Goal: Transaction & Acquisition: Purchase product/service

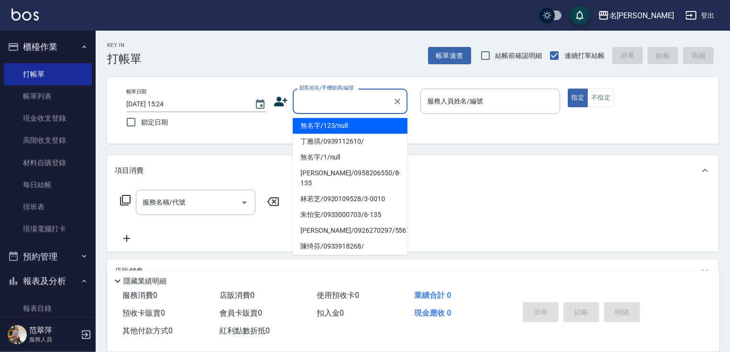
scroll to position [2, 0]
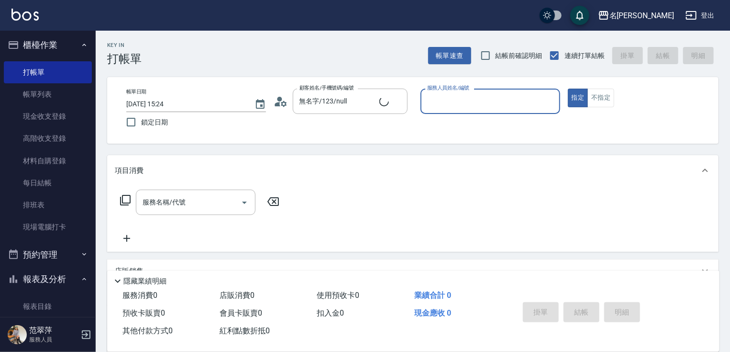
type input "無名字/1/null"
type input "IVY-3"
type button "true"
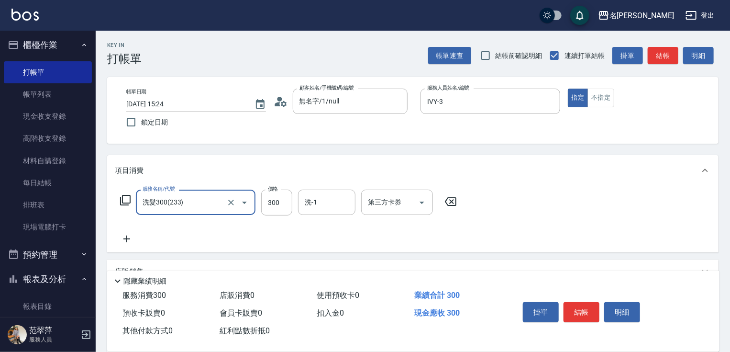
type input "洗髮300(233)"
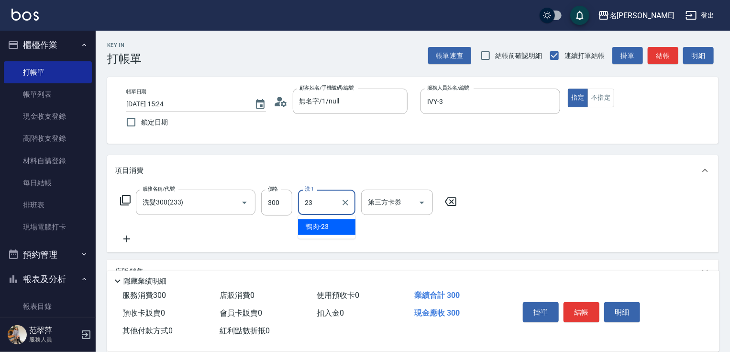
type input "鴨肉-23"
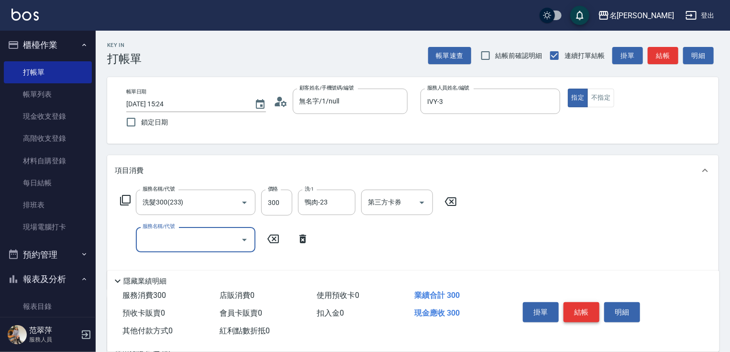
click at [576, 309] on button "結帳" at bounding box center [582, 312] width 36 height 20
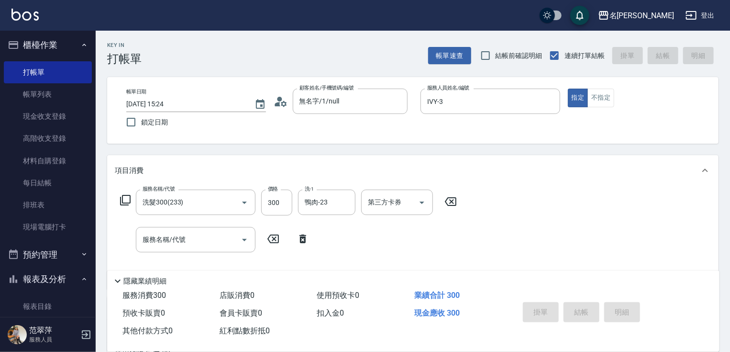
type input "[DATE] 17:02"
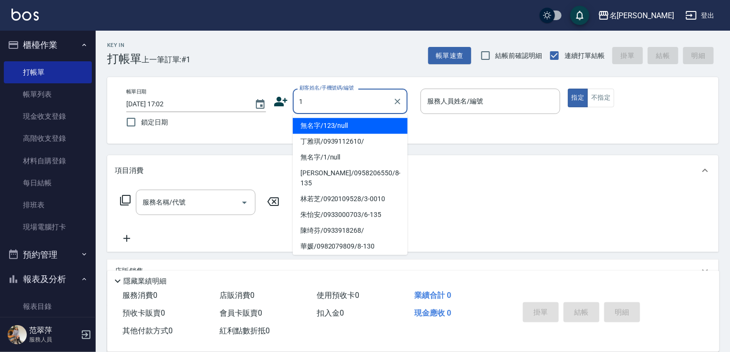
type input "無名字/123/null"
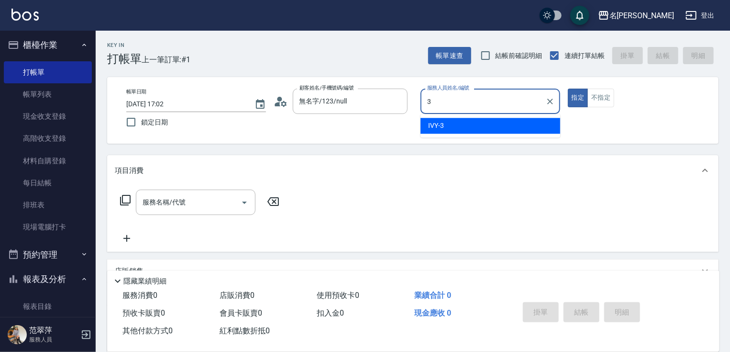
type input "IVY-3"
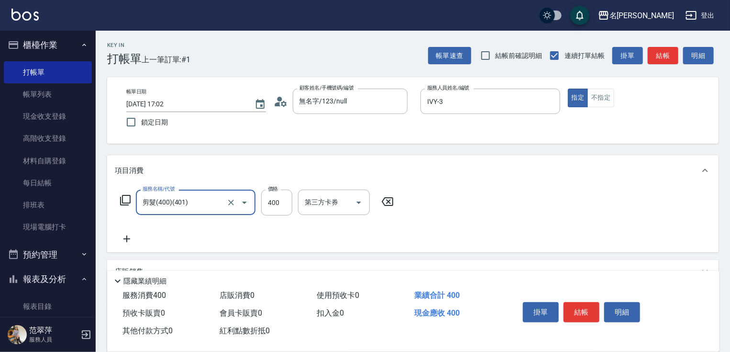
type input "剪髮(400)(401)"
type input "500"
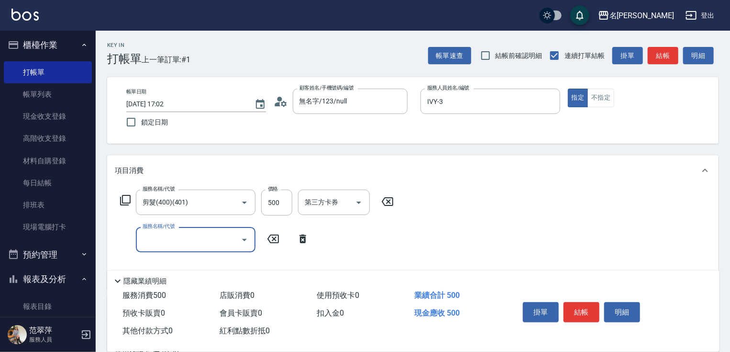
click at [580, 307] on button "結帳" at bounding box center [582, 312] width 36 height 20
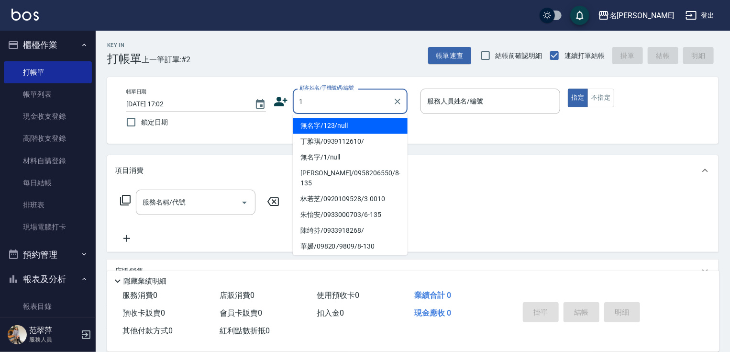
type input "無名字/123/null"
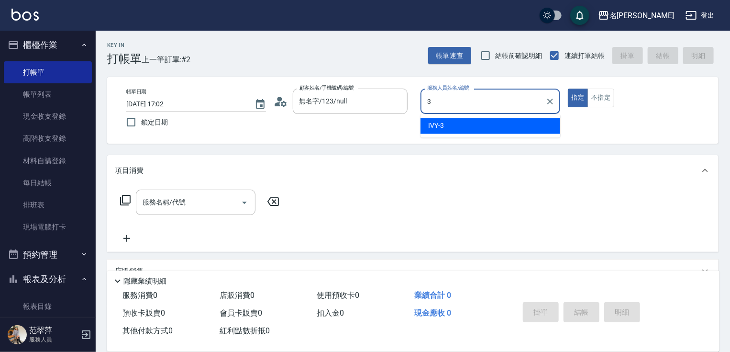
type input "IVY-3"
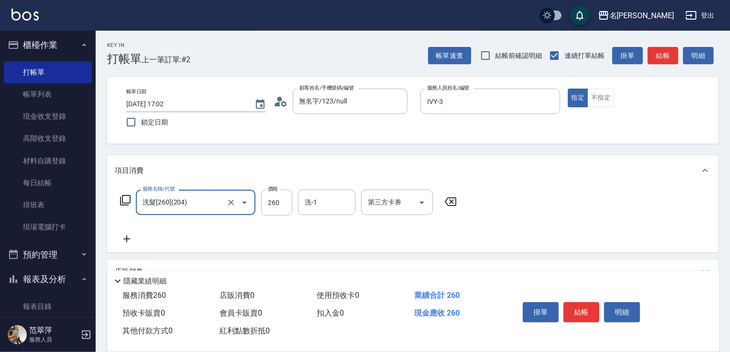
type input "洗髮[260](204)"
click at [215, 218] on div "服務名稱/代號 洗髮[260](204) 服務名稱/代號 價格 260 價格 洗-1 洗-1 第三方卡券 第三方卡券" at bounding box center [289, 216] width 348 height 55
click at [213, 205] on input "洗髮[260](204)" at bounding box center [182, 202] width 84 height 17
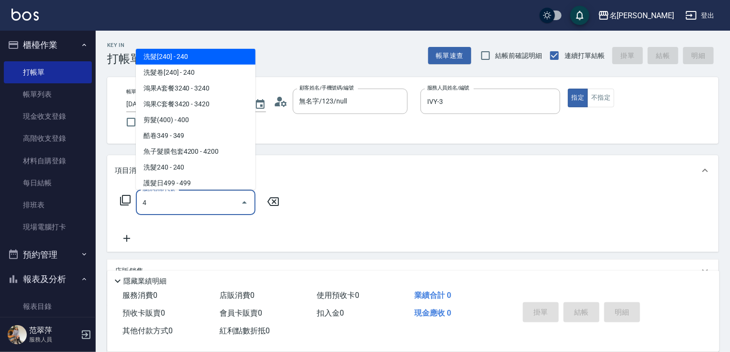
scroll to position [0, 0]
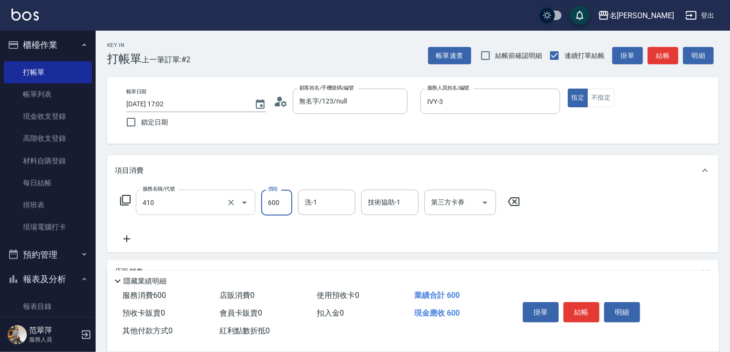
type input "鴻果頭皮SPA(410)"
type input "肉圓-20"
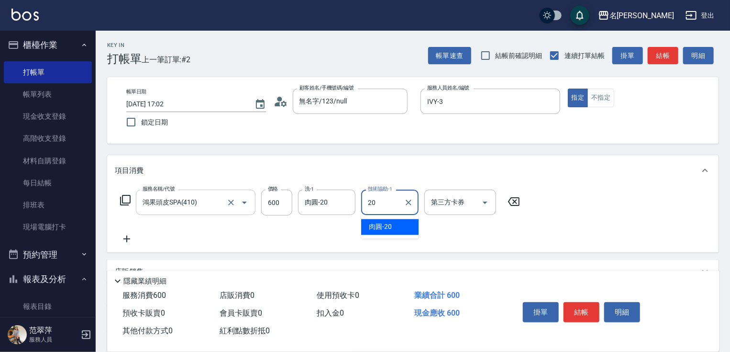
type input "肉圓-20"
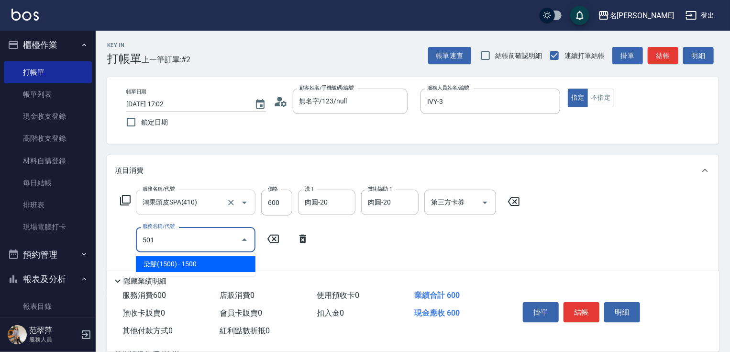
type input "染髮(1500)(501)"
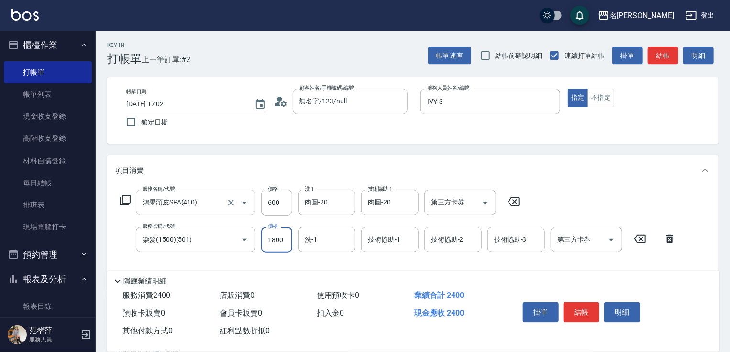
type input "1800"
type input "肉圓-20"
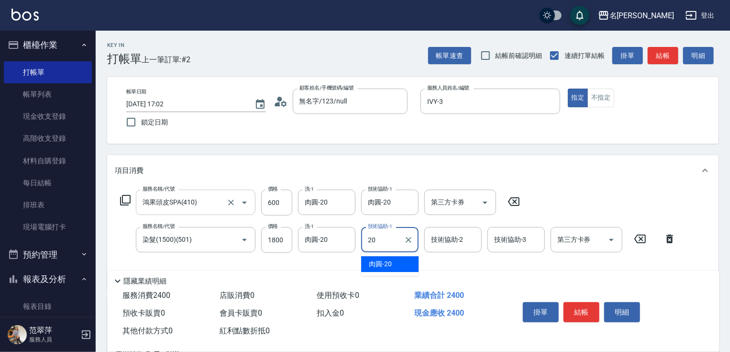
type input "肉圓-20"
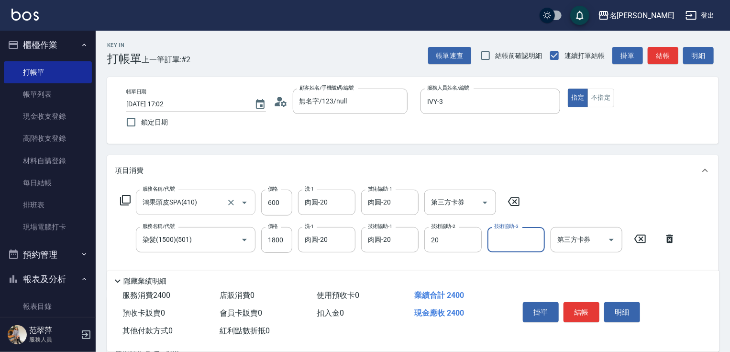
type input "肉圓-20"
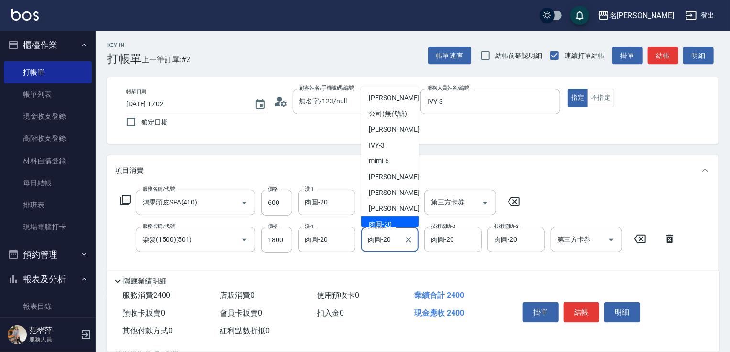
click at [390, 238] on input "肉圓-20" at bounding box center [383, 239] width 34 height 17
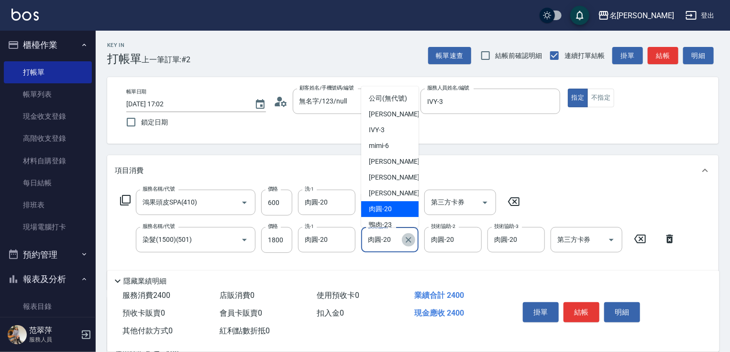
click at [409, 238] on icon "Clear" at bounding box center [409, 240] width 10 height 10
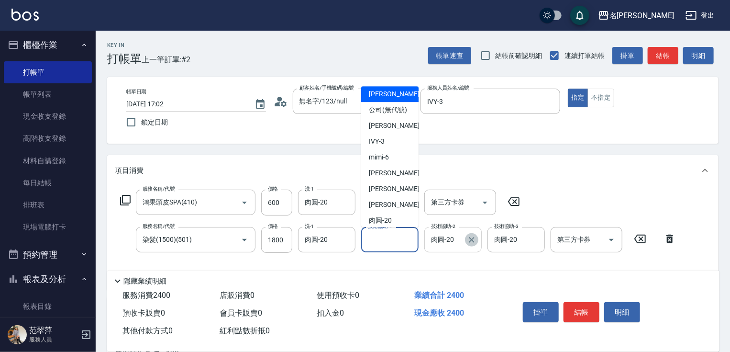
click at [471, 245] on button "Clear" at bounding box center [471, 239] width 13 height 13
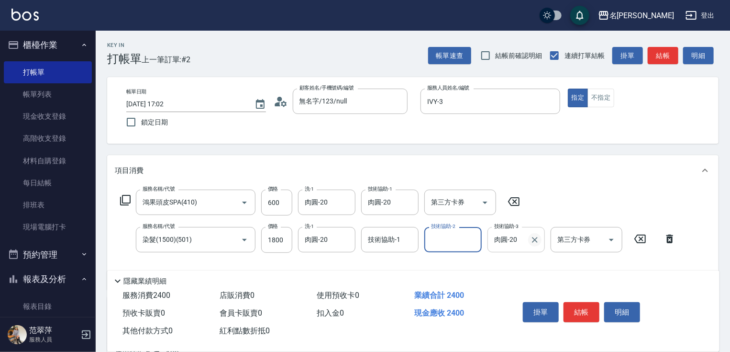
drag, startPoint x: 543, startPoint y: 246, endPoint x: 535, endPoint y: 245, distance: 7.7
click at [535, 245] on div "肉圓-20 技術協助-3" at bounding box center [515, 239] width 57 height 25
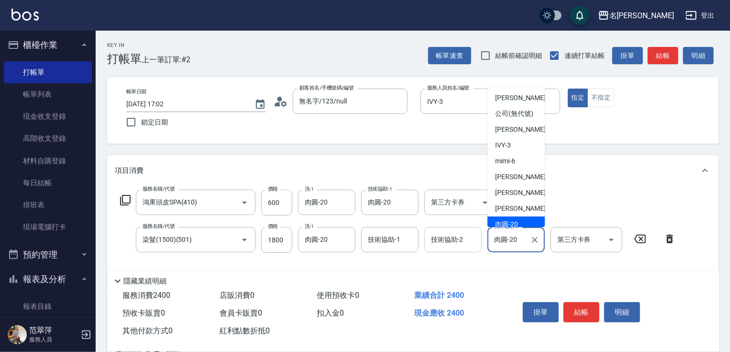
scroll to position [15, 0]
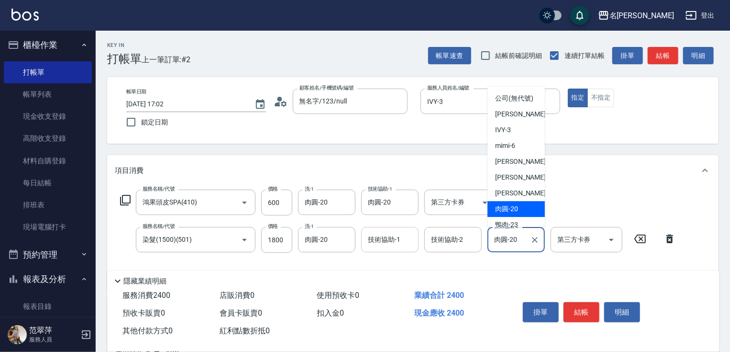
click at [404, 243] on input "技術協助-1" at bounding box center [390, 239] width 49 height 17
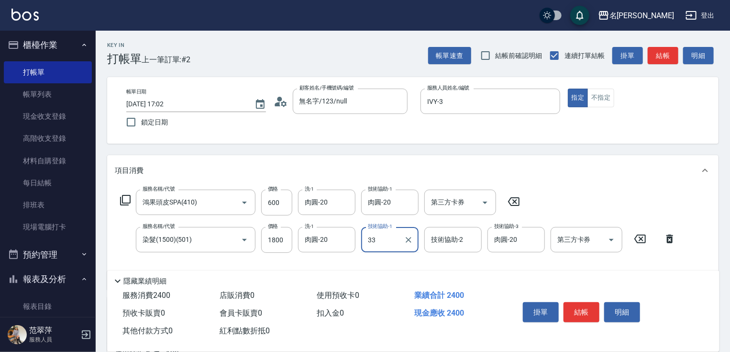
type input "33"
click at [401, 241] on input "技術協助-1" at bounding box center [390, 239] width 49 height 17
type input "IVY-3"
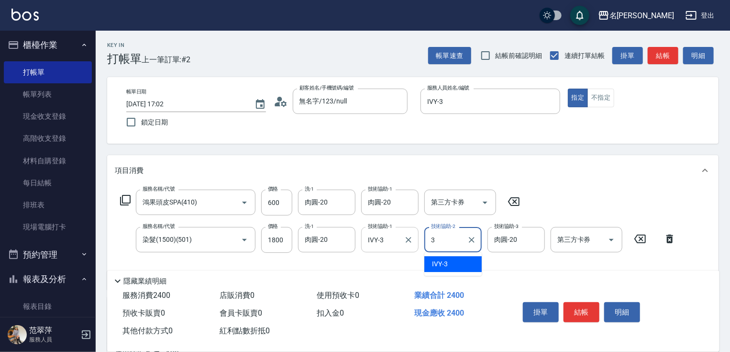
type input "IVY-3"
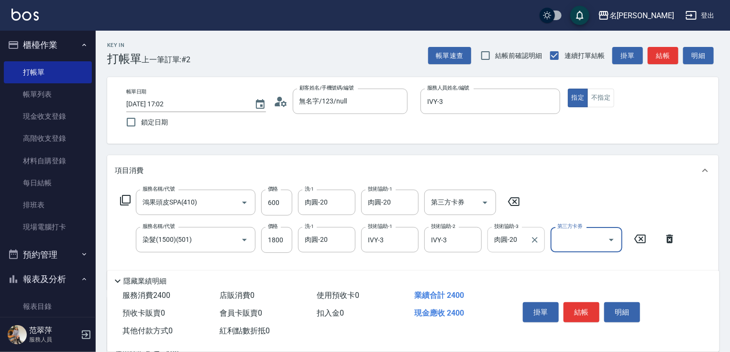
click at [512, 238] on input "肉圓-20" at bounding box center [509, 239] width 34 height 17
type input "0"
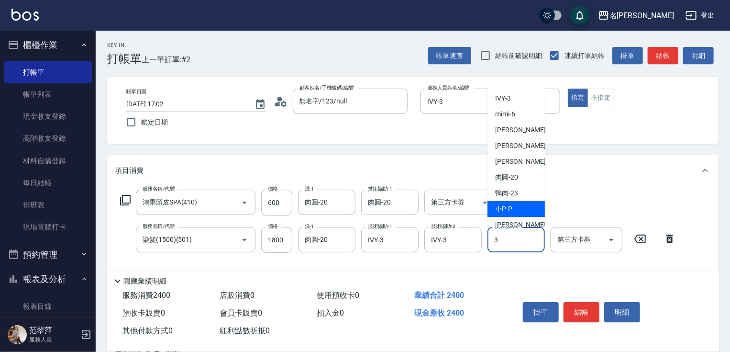
scroll to position [0, 0]
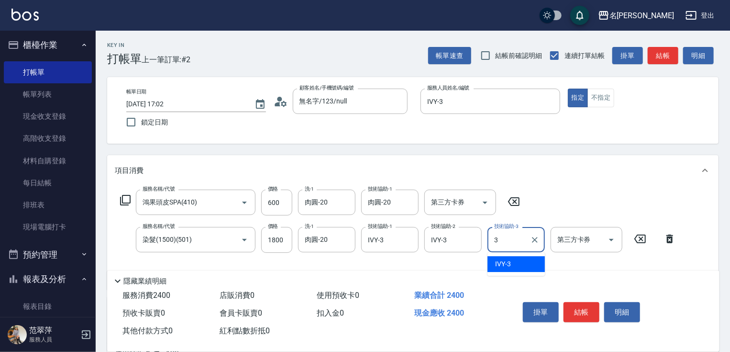
type input "IVY-3"
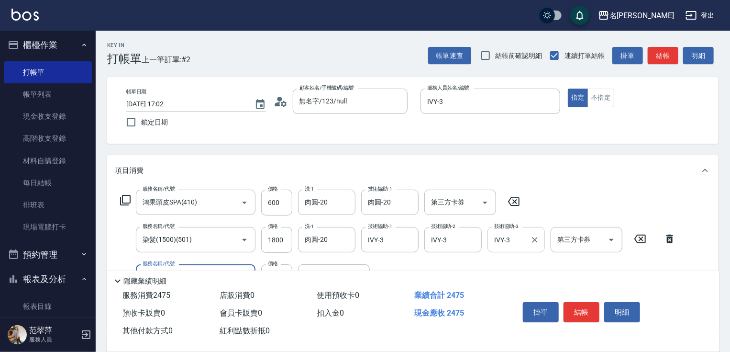
type input "精油75(808)"
type input "肉圓-20"
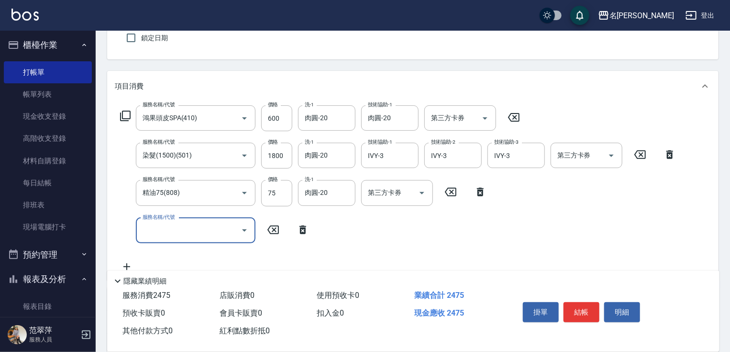
scroll to position [111, 0]
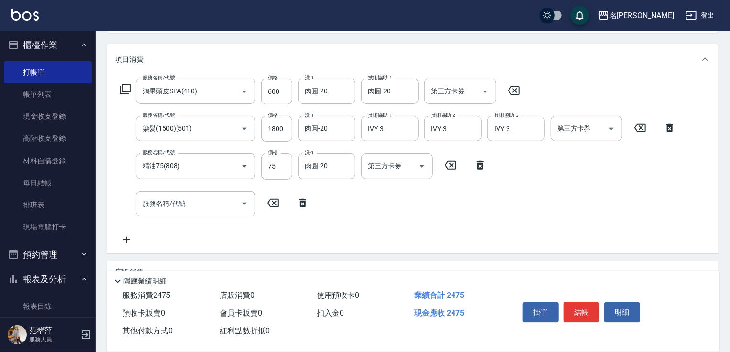
click at [304, 199] on icon at bounding box center [302, 203] width 7 height 9
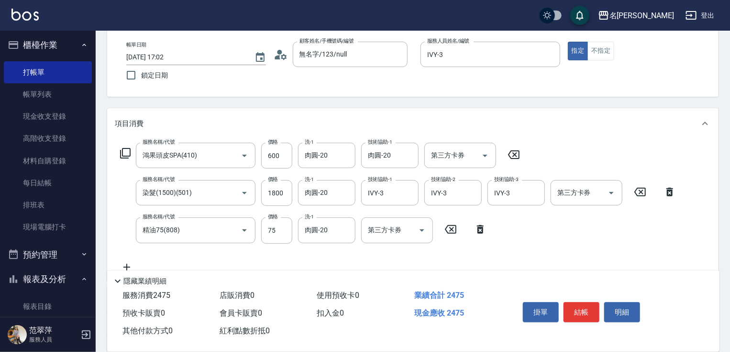
scroll to position [77, 0]
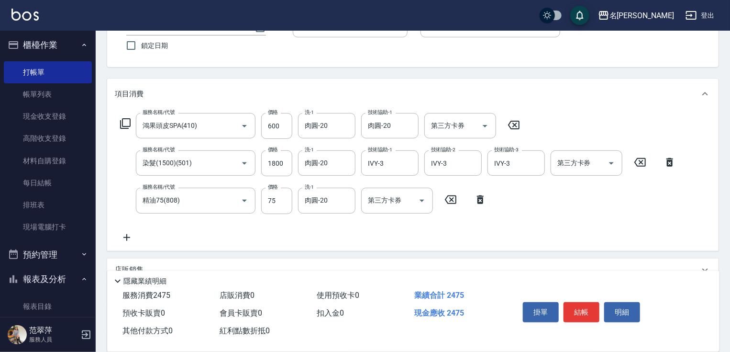
click at [664, 162] on icon at bounding box center [670, 161] width 24 height 11
type input "精油75(808)"
type input "75"
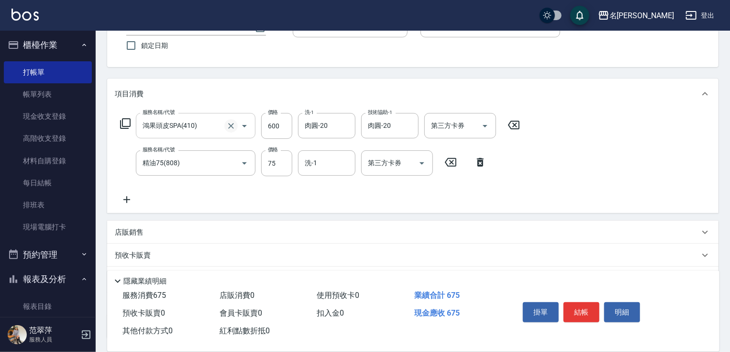
click at [228, 122] on icon "Clear" at bounding box center [231, 126] width 10 height 10
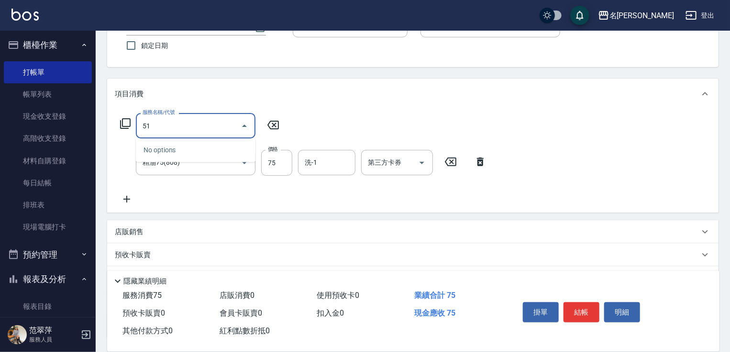
type input "5"
type input "滾珠600(208)"
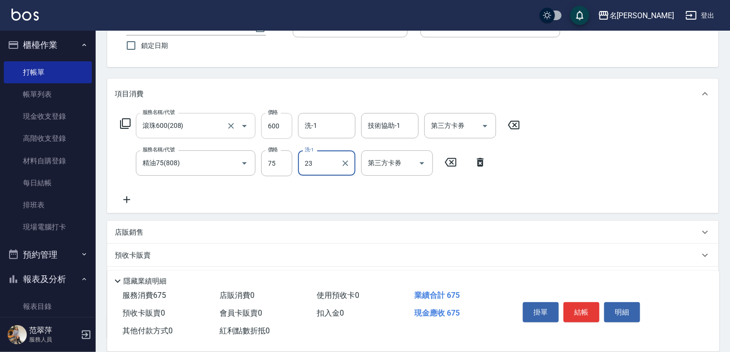
type input "鴨肉-23"
click at [316, 121] on div "洗-1 洗-1" at bounding box center [326, 125] width 57 height 25
type input "鴨肉-23"
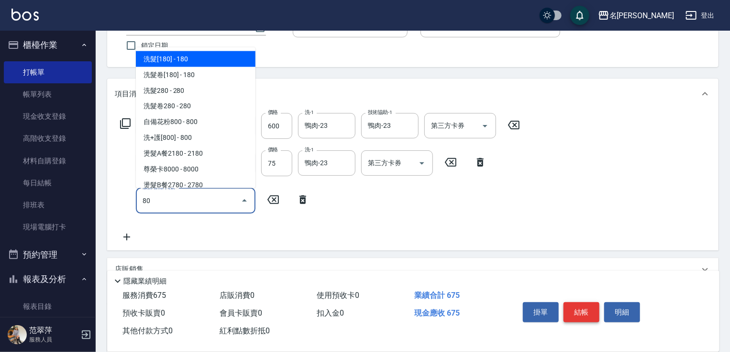
type input "8"
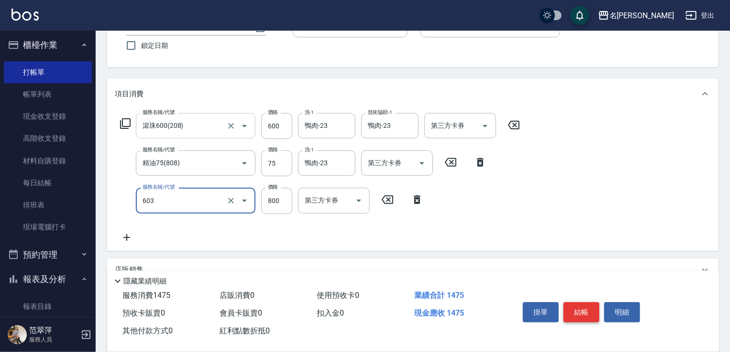
type input "洗+護[800](603)"
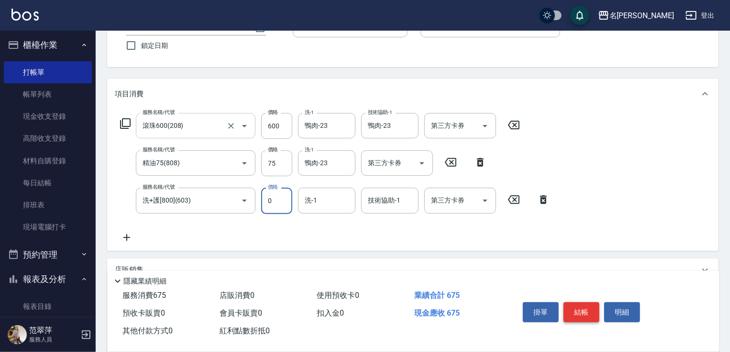
type input "0"
type input "鴨肉-23"
click at [582, 306] on button "結帳" at bounding box center [582, 312] width 36 height 20
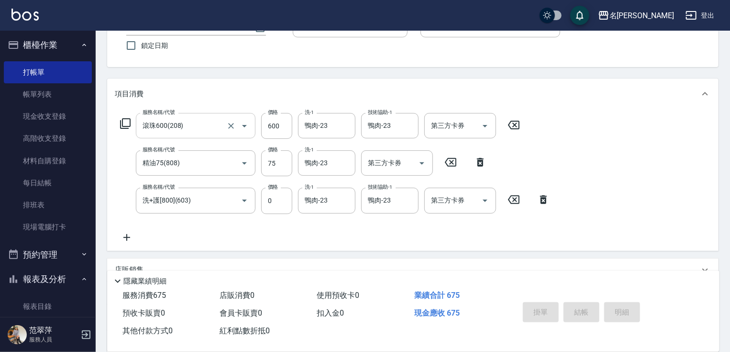
type input "[DATE] 17:07"
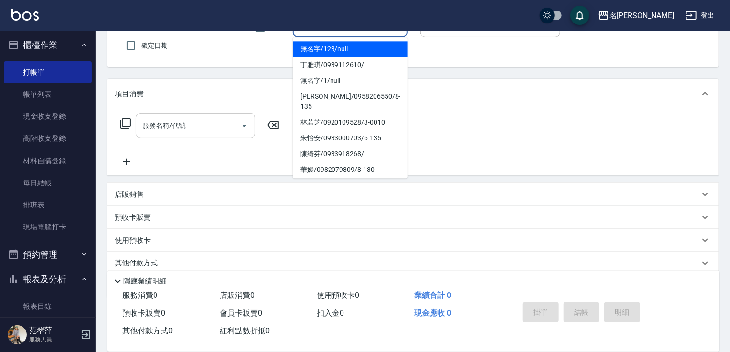
type input "無名字/123/null"
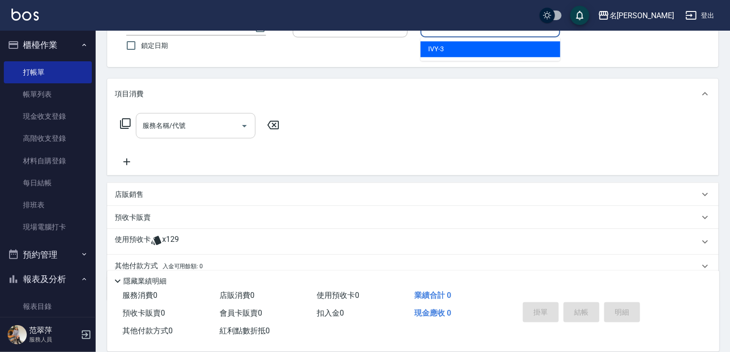
type input "IVY-3"
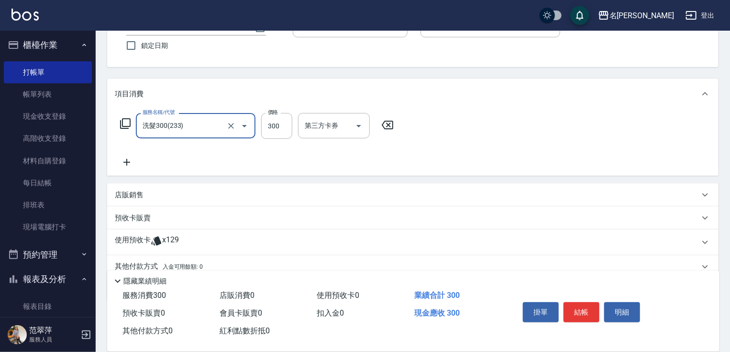
type input "洗髮300(233)"
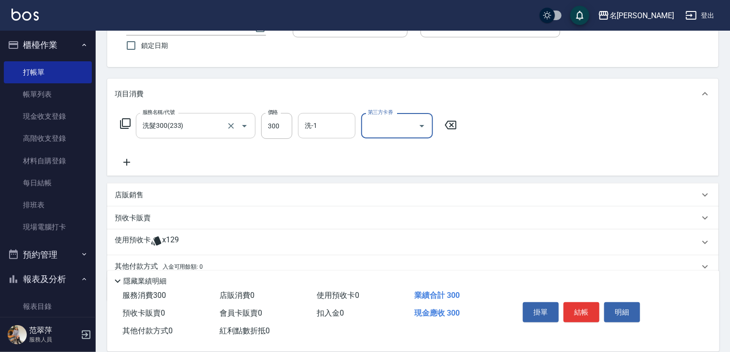
click at [310, 114] on div "洗-1" at bounding box center [326, 125] width 57 height 25
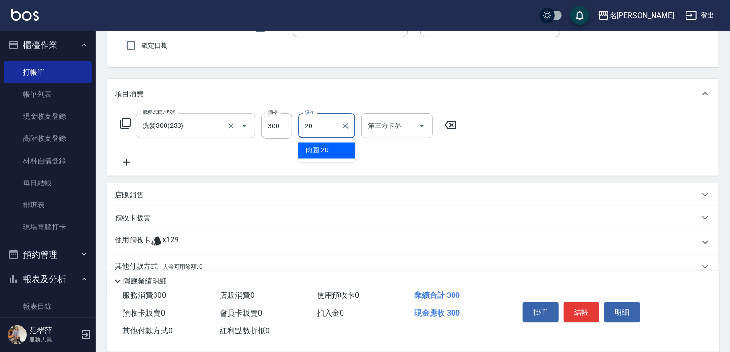
type input "肉圓-20"
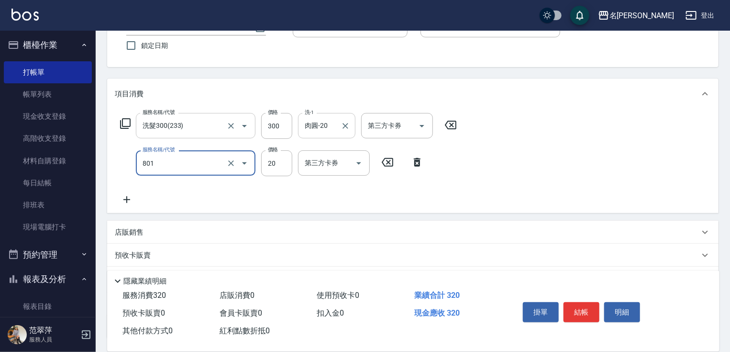
type input "潤絲20(801)"
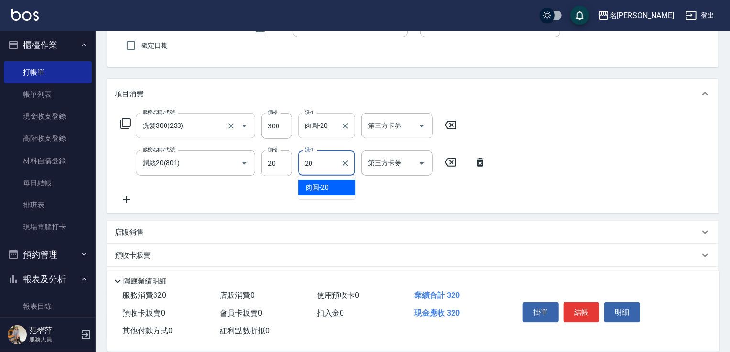
type input "肉圓-20"
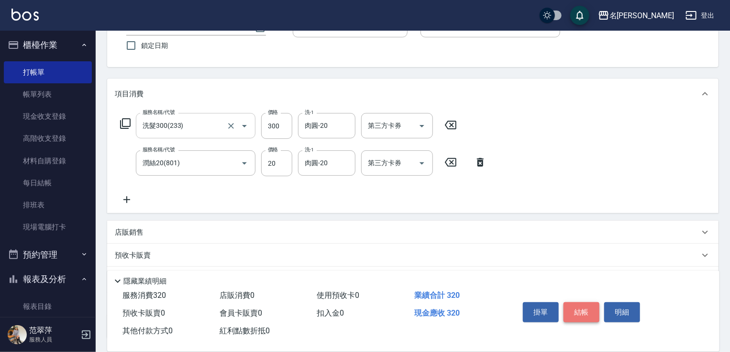
click at [570, 303] on button "結帳" at bounding box center [582, 312] width 36 height 20
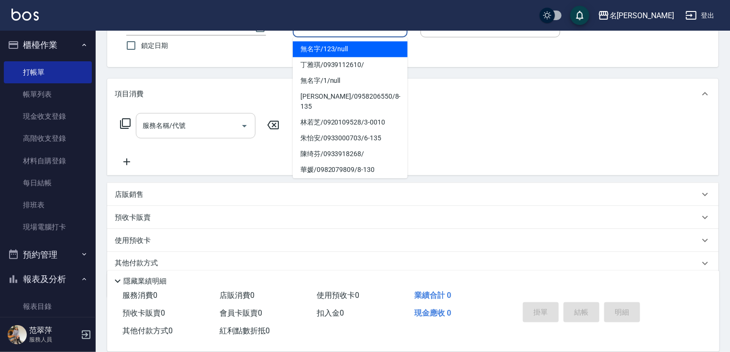
type input "無名字/123/null"
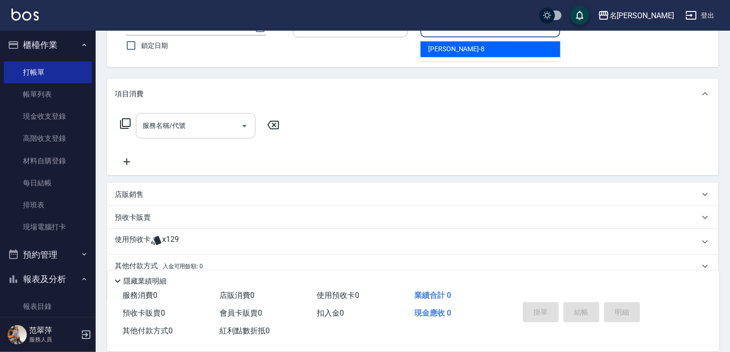
type input "曉容-8"
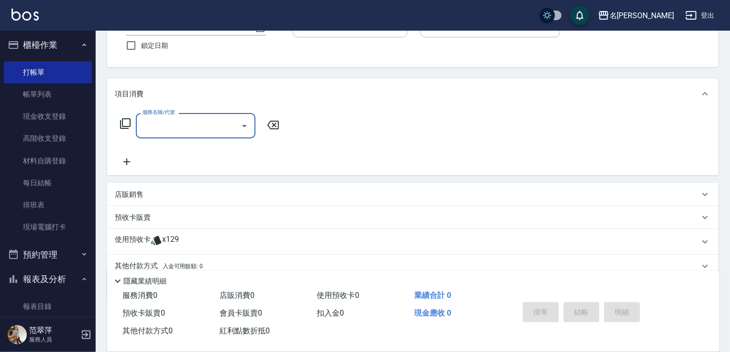
type input "6"
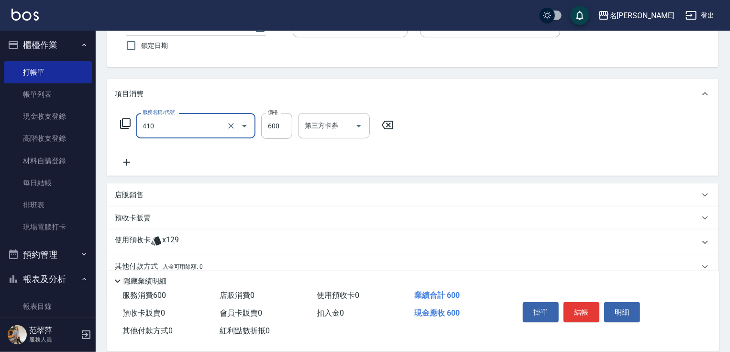
type input "鴻果頭皮SPA(410)"
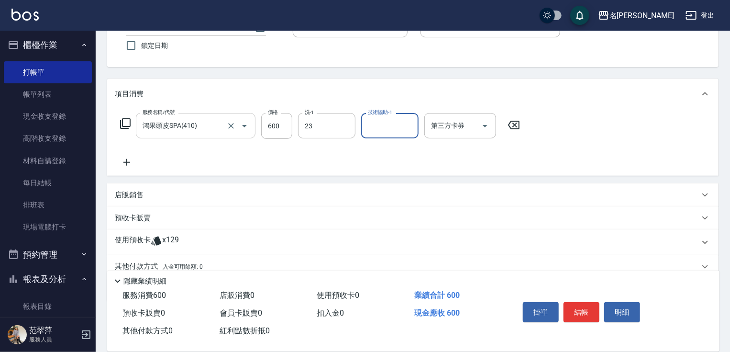
type input "鴨肉-23"
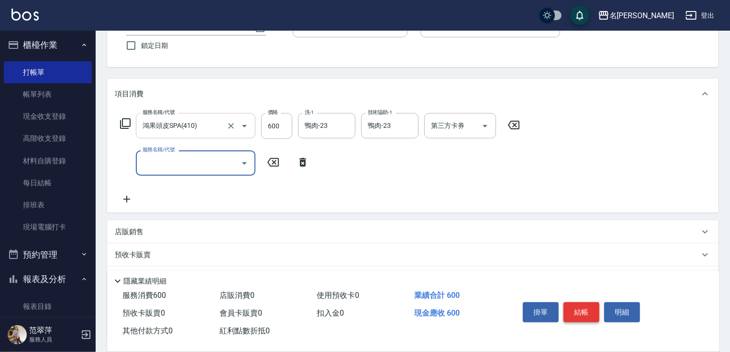
click at [587, 304] on button "結帳" at bounding box center [582, 312] width 36 height 20
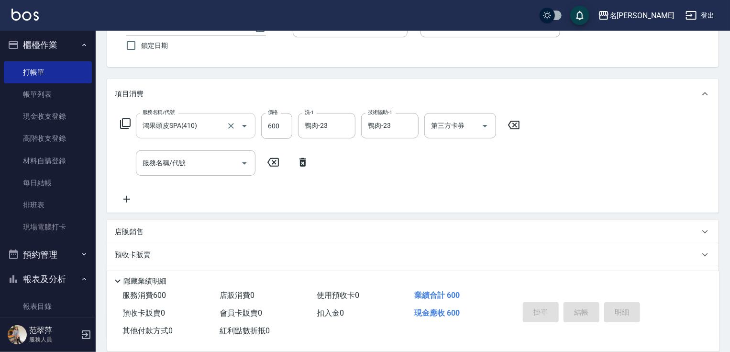
type input "[DATE] 17:08"
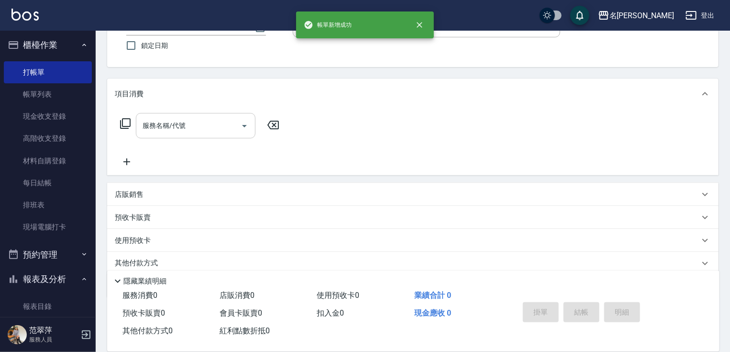
drag, startPoint x: 440, startPoint y: 162, endPoint x: 457, endPoint y: 24, distance: 139.3
click at [440, 149] on div "服務名稱/代號 服務名稱/代號" at bounding box center [412, 142] width 611 height 66
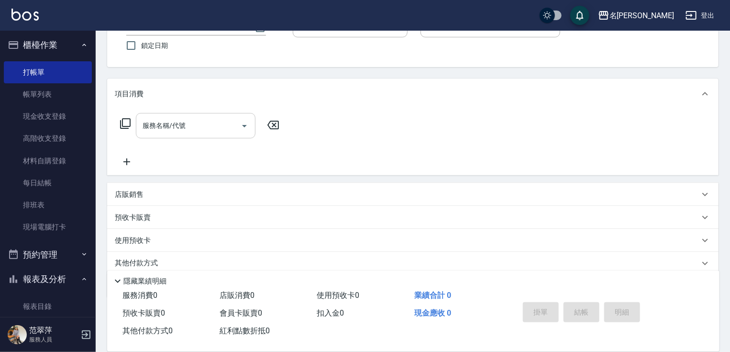
scroll to position [0, 0]
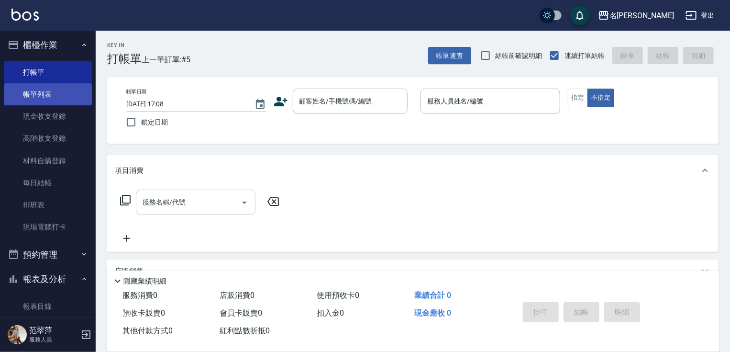
click at [45, 91] on link "帳單列表" at bounding box center [48, 94] width 88 height 22
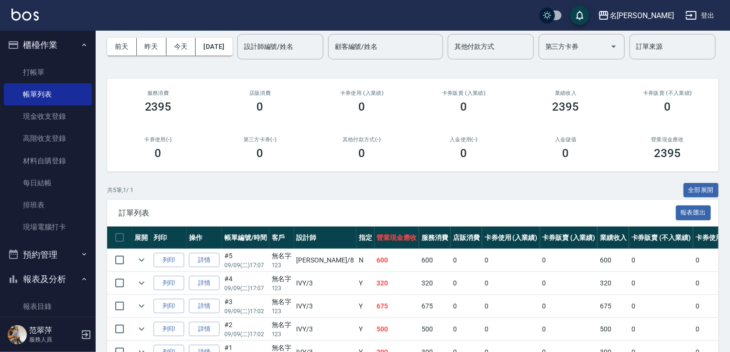
scroll to position [123, 0]
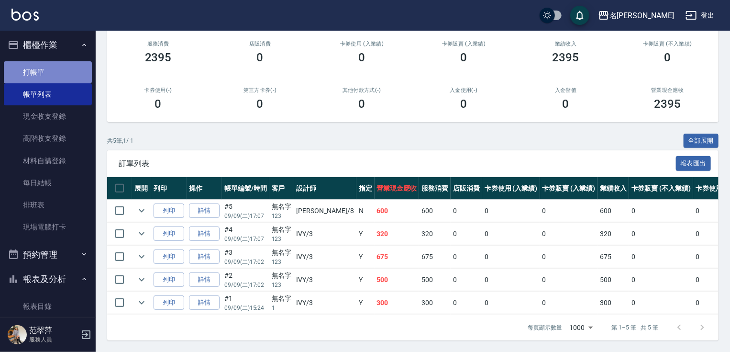
drag, startPoint x: 57, startPoint y: 77, endPoint x: 64, endPoint y: 78, distance: 7.4
click at [57, 77] on link "打帳單" at bounding box center [48, 72] width 88 height 22
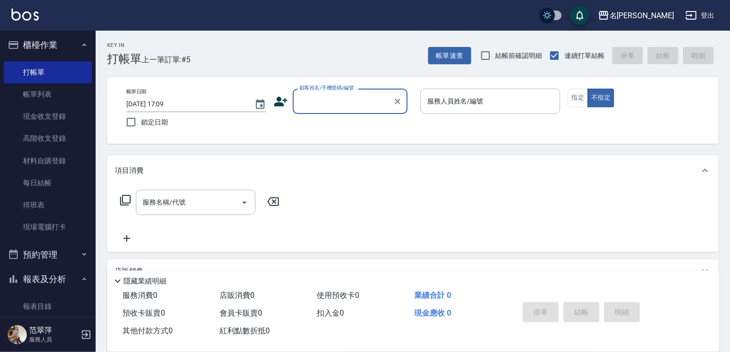
click at [360, 100] on input "顧客姓名/手機號碼/編號" at bounding box center [343, 101] width 92 height 17
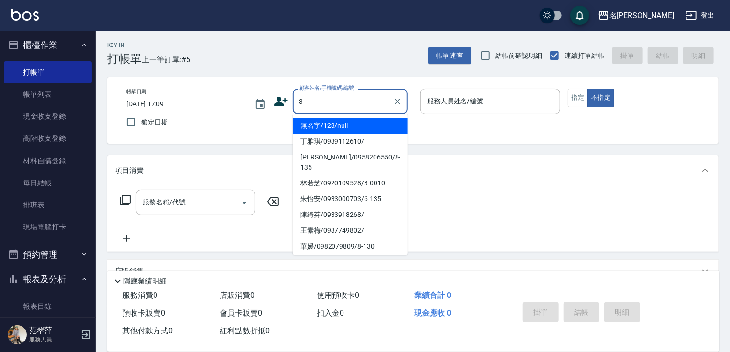
type input "無名字/123/null"
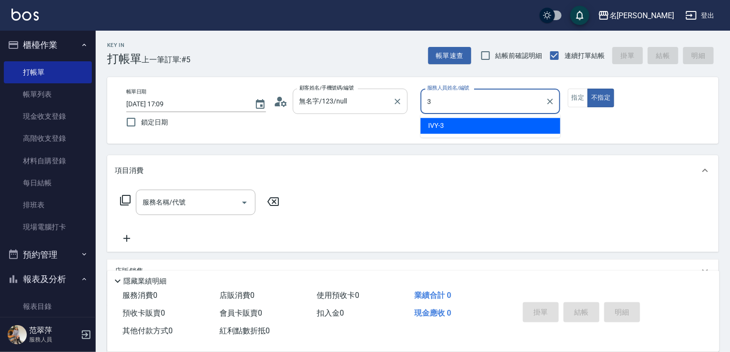
type input "IVY-3"
type button "false"
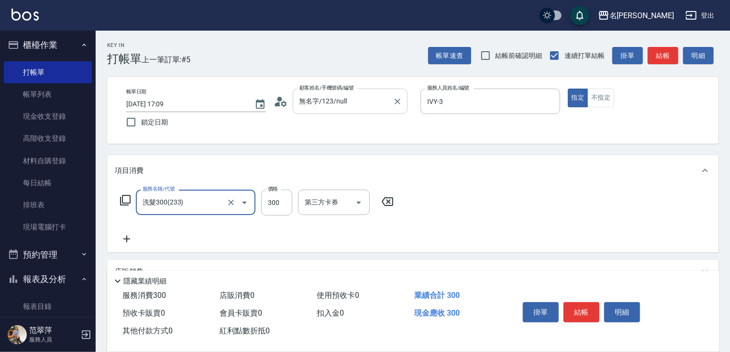
type input "洗髮300(233)"
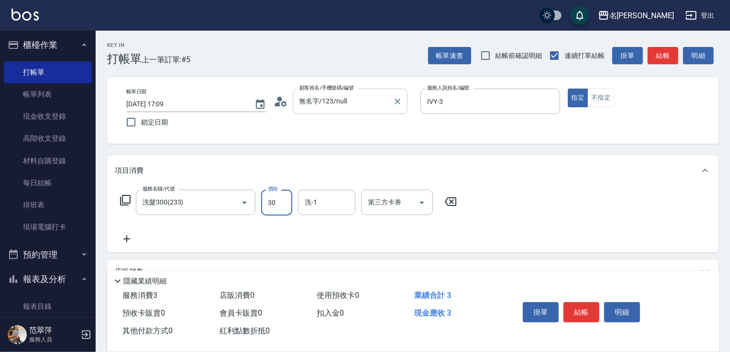
type input "300"
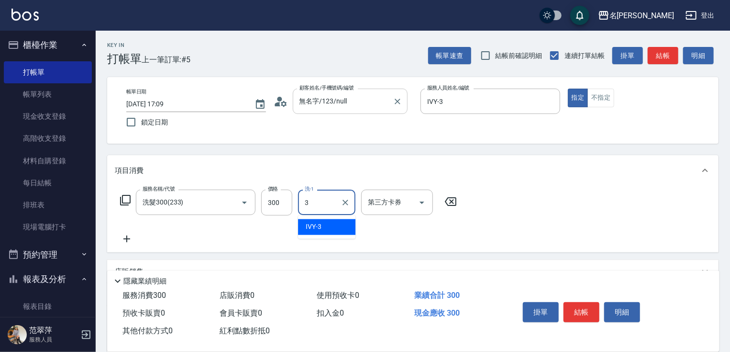
type input "IVY-3"
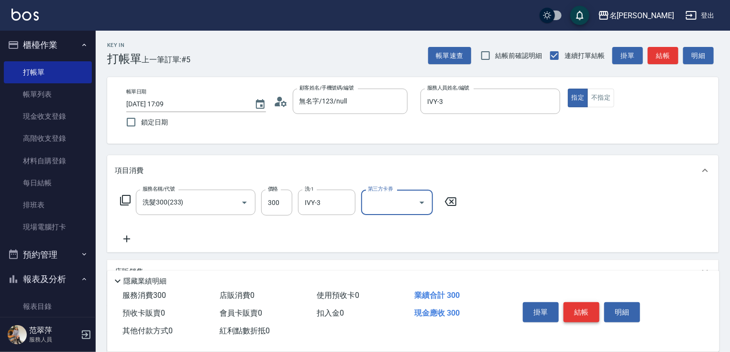
click at [590, 311] on button "結帳" at bounding box center [582, 312] width 36 height 20
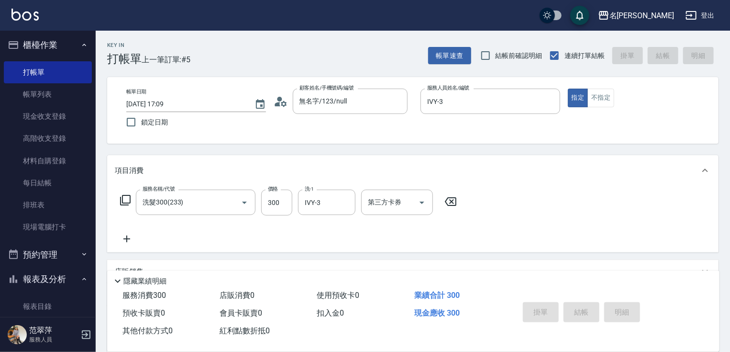
type input "[DATE] 17:10"
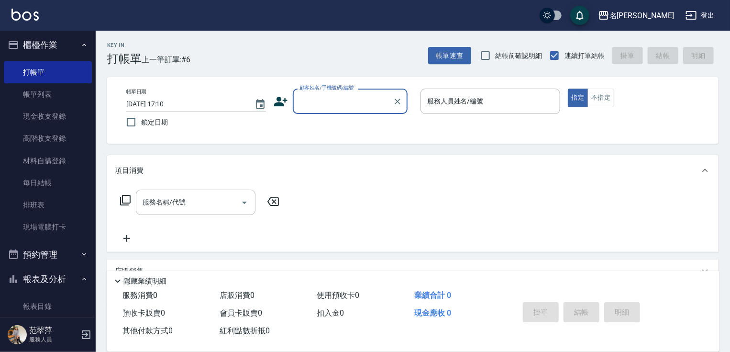
click at [341, 97] on input "顧客姓名/手機號碼/編號" at bounding box center [343, 101] width 92 height 17
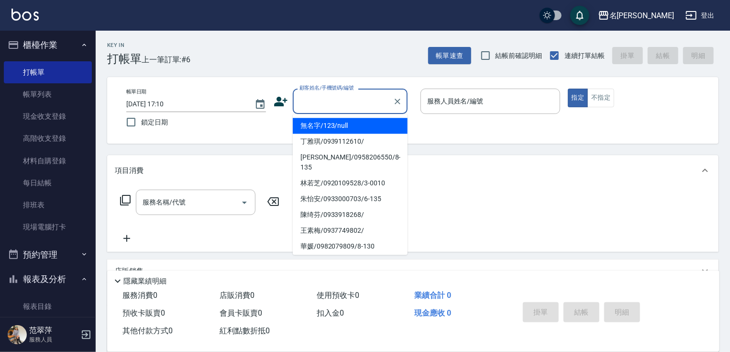
click at [342, 124] on li "無名字/123/null" at bounding box center [350, 126] width 115 height 16
type input "無名字/123/null"
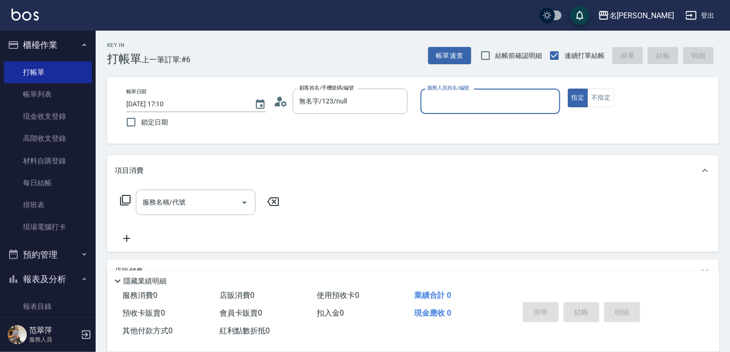
click at [481, 97] on input "服務人員姓名/編號" at bounding box center [490, 101] width 131 height 17
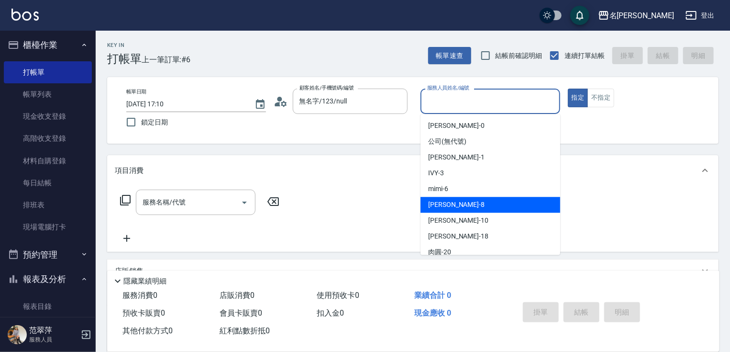
click at [462, 209] on div "曉容 -8" at bounding box center [491, 205] width 140 height 16
type input "曉容-8"
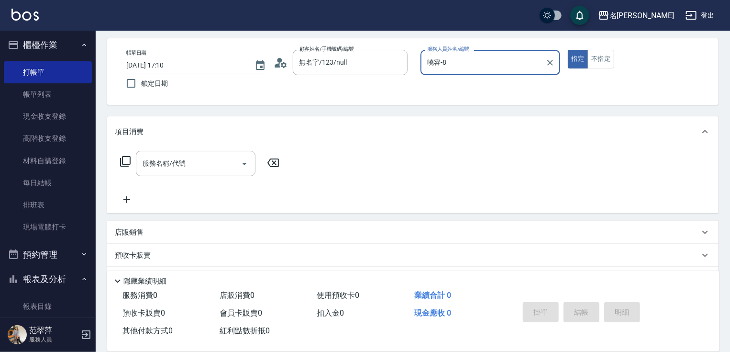
scroll to position [40, 0]
click at [188, 172] on div "服務名稱/代號" at bounding box center [196, 162] width 120 height 25
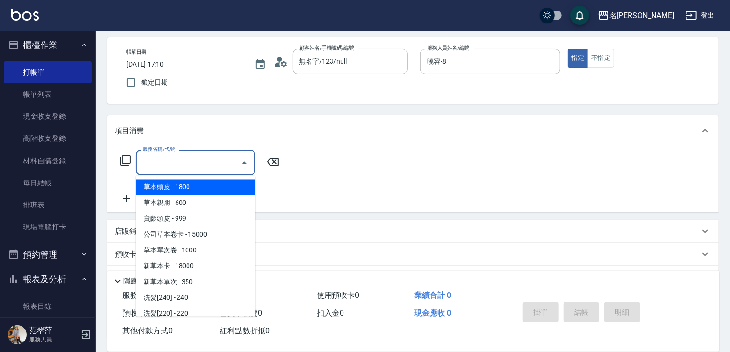
click at [124, 166] on div "服務名稱/代號 服務名稱/代號" at bounding box center [200, 162] width 170 height 25
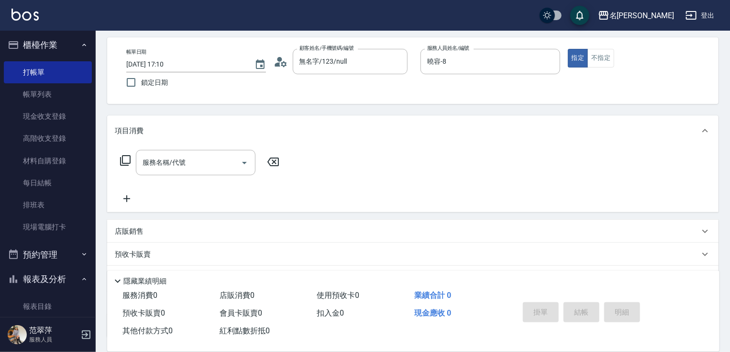
click at [126, 159] on icon at bounding box center [125, 160] width 11 height 11
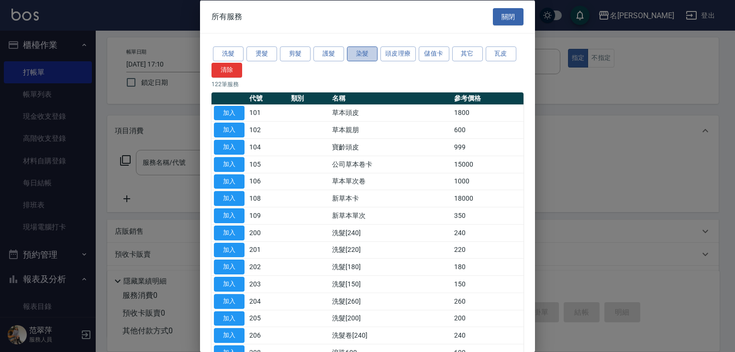
click at [356, 51] on button "染髮" at bounding box center [362, 53] width 31 height 15
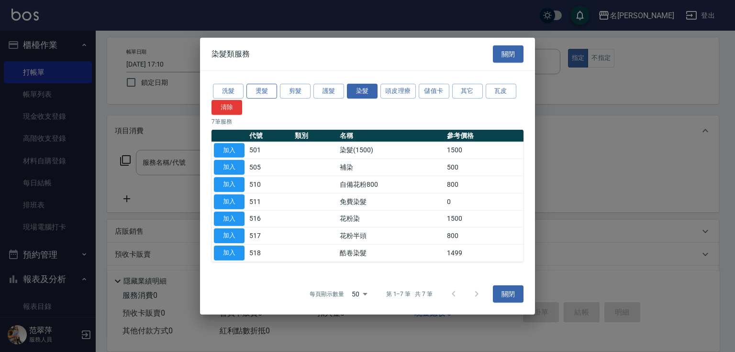
click at [271, 89] on button "燙髮" at bounding box center [261, 91] width 31 height 15
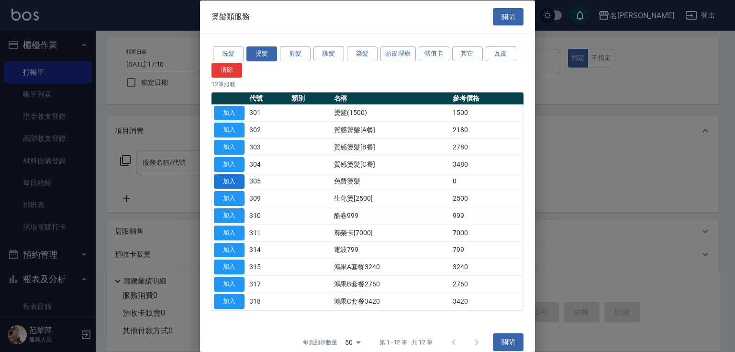
click at [235, 181] on button "加入" at bounding box center [229, 181] width 31 height 15
type input "免費燙髮(305)"
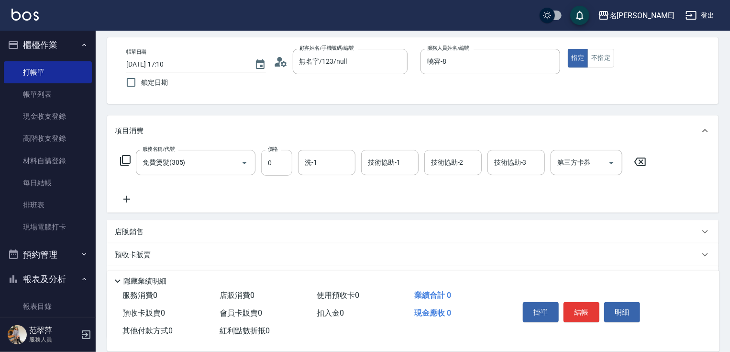
click at [279, 161] on input "0" at bounding box center [276, 163] width 31 height 26
click at [314, 159] on div "洗-1 洗-1" at bounding box center [326, 162] width 57 height 25
type input "曉容-8"
type input "8/"
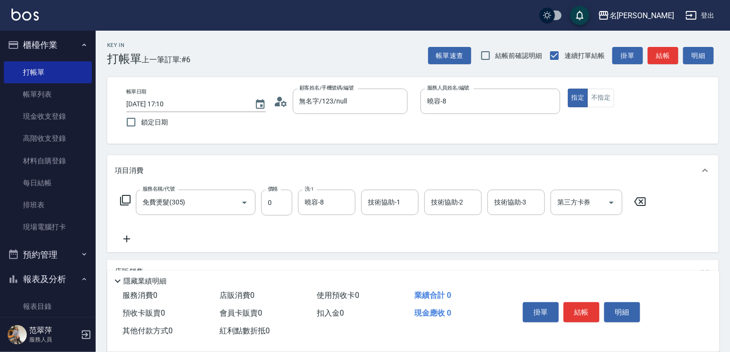
click at [400, 163] on div "項目消費" at bounding box center [412, 170] width 611 height 31
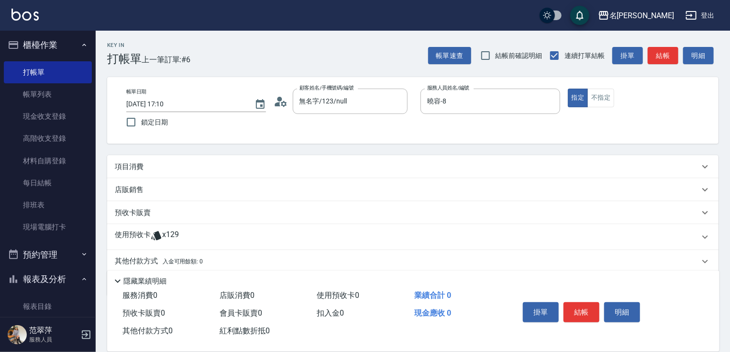
click at [627, 160] on div "項目消費" at bounding box center [412, 166] width 611 height 23
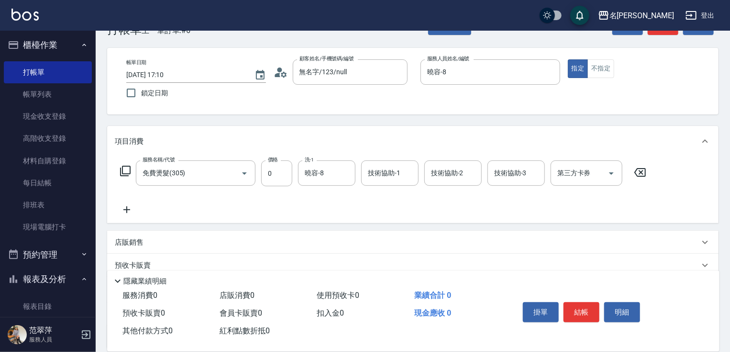
scroll to position [38, 0]
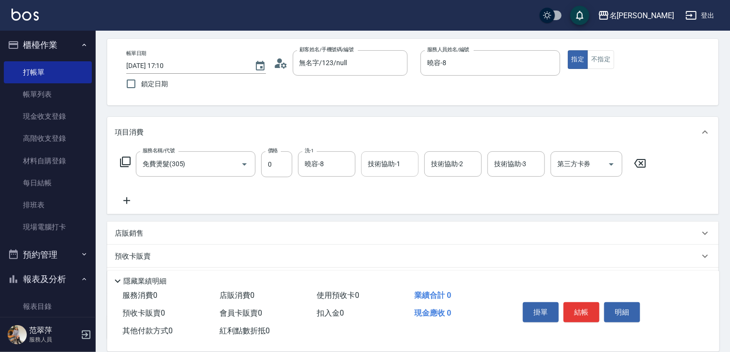
click at [387, 164] on div "技術協助-1 技術協助-1" at bounding box center [389, 163] width 57 height 25
type input "曉容-8"
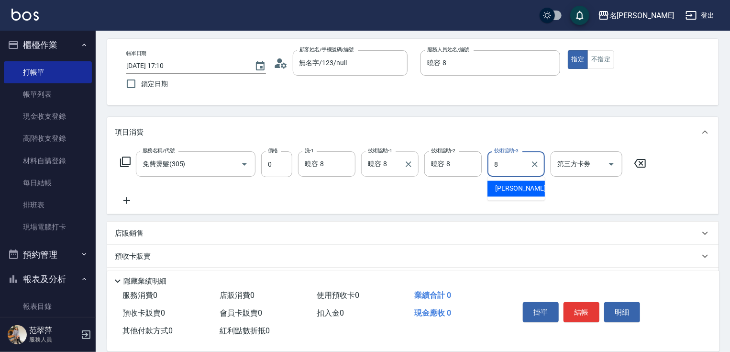
type input "曉容-8"
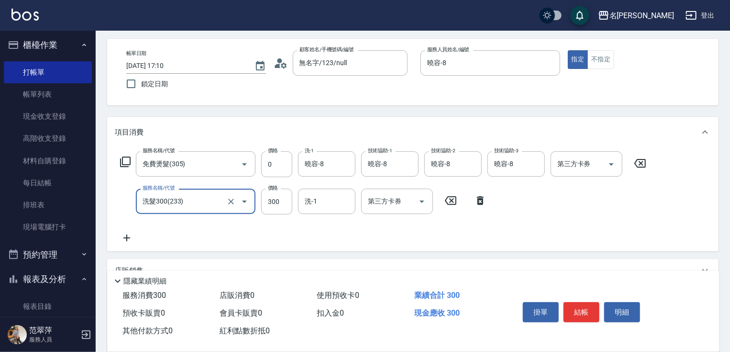
type input "洗髮300(233)"
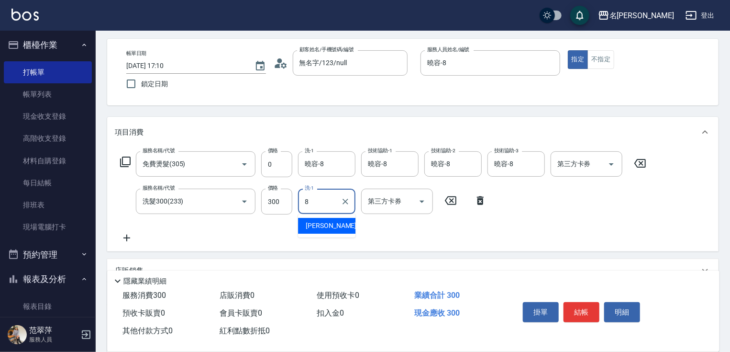
type input "曉容-8"
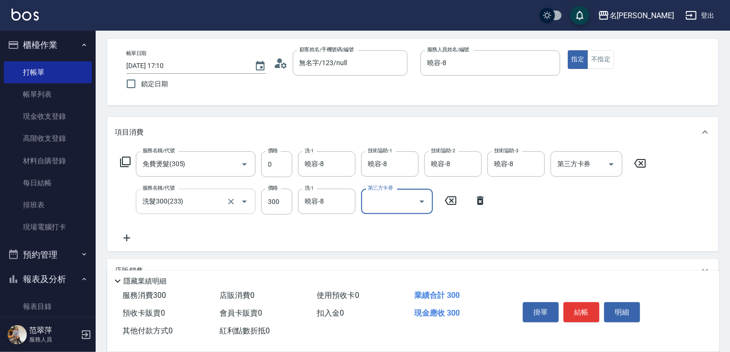
click at [243, 201] on icon "Open" at bounding box center [244, 201] width 11 height 11
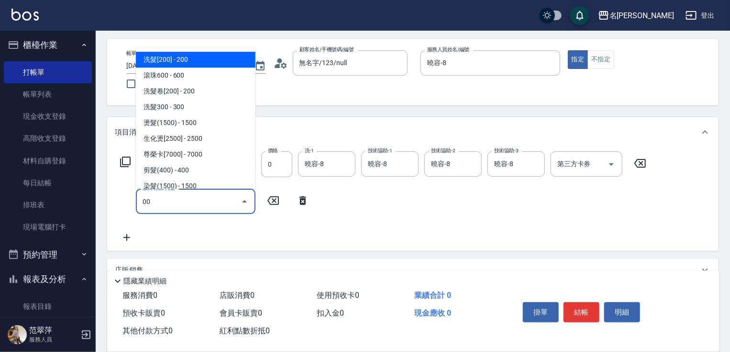
type input "0"
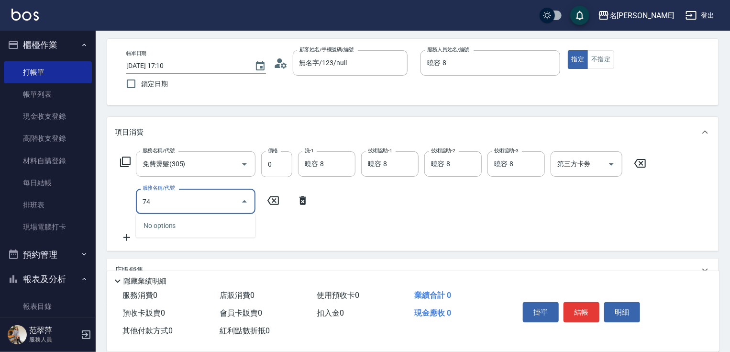
type input "740"
click at [189, 201] on input "740" at bounding box center [188, 201] width 97 height 17
type input "剪髮(400)(401)"
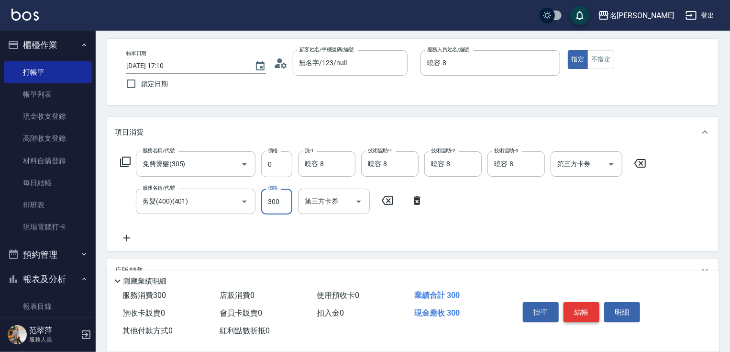
type input "300"
click at [577, 307] on button "結帳" at bounding box center [582, 312] width 36 height 20
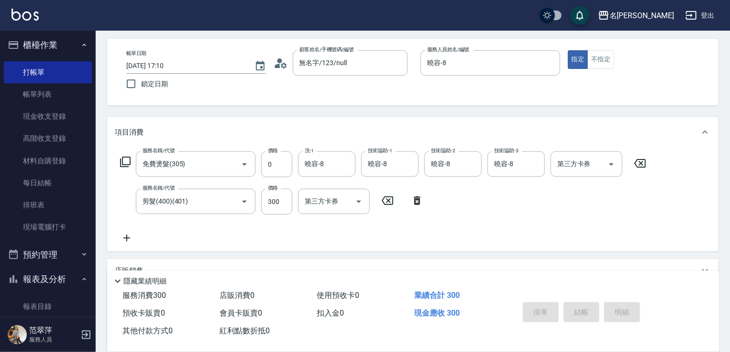
type input "[DATE] 17:12"
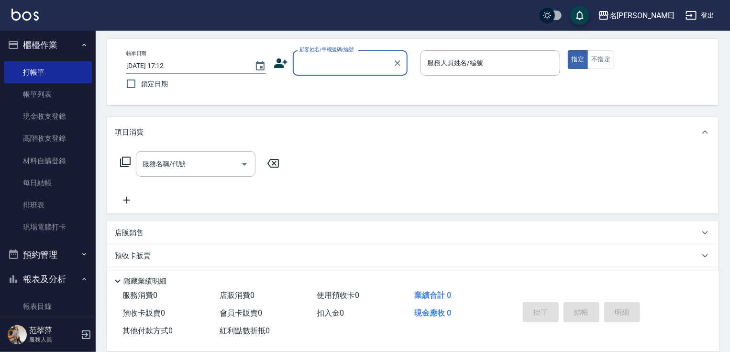
click at [331, 72] on div "顧客姓名/手機號碼/編號" at bounding box center [350, 62] width 115 height 25
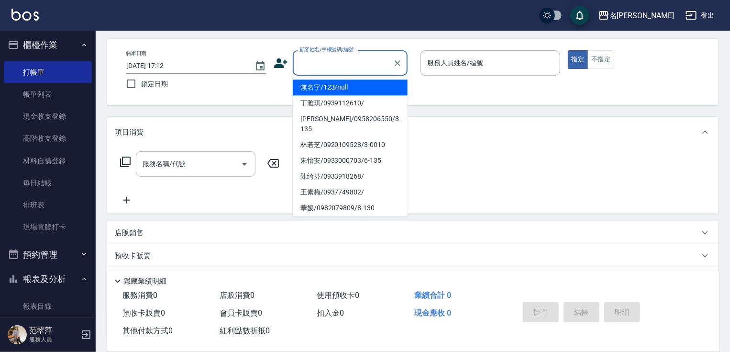
click at [338, 87] on li "無名字/123/null" at bounding box center [350, 87] width 115 height 16
type input "無名字/123/null"
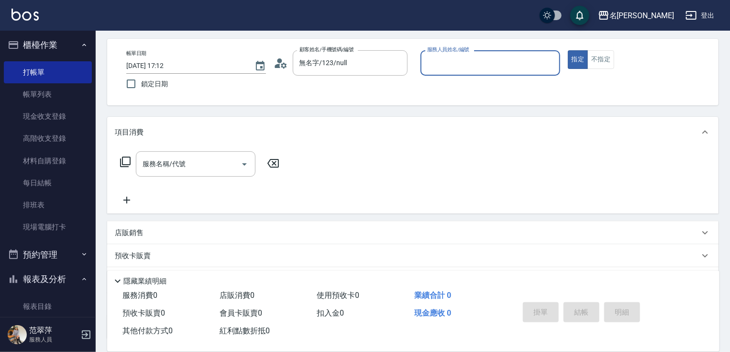
click at [447, 56] on input "服務人員姓名/編號" at bounding box center [490, 63] width 131 height 17
type input "曉容-8"
type button "true"
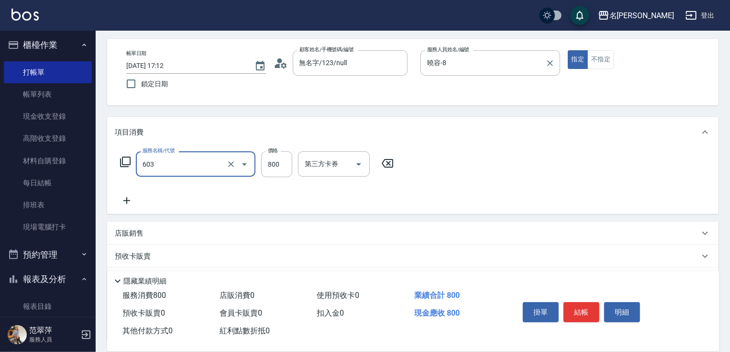
type input "洗+護[800](603)"
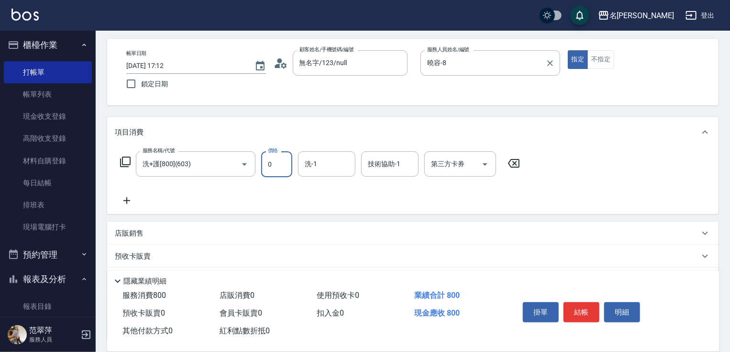
type input "0"
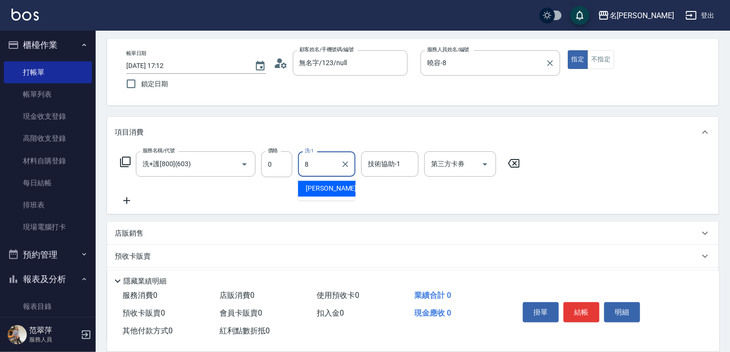
type input "曉容-8"
drag, startPoint x: 388, startPoint y: 149, endPoint x: 392, endPoint y: 156, distance: 8.0
click at [390, 155] on div "服務名稱/代號 洗+護[800](603) 服務名稱/代號 價格 0 價格 洗-1 曉容-8 洗-1 技術協助-1 技術協助-1 第三方卡券 第三方卡券" at bounding box center [412, 180] width 611 height 66
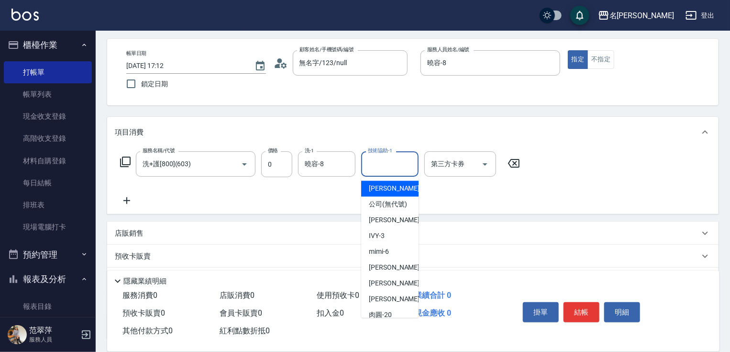
click at [392, 159] on div "技術協助-1 技術協助-1" at bounding box center [389, 163] width 57 height 25
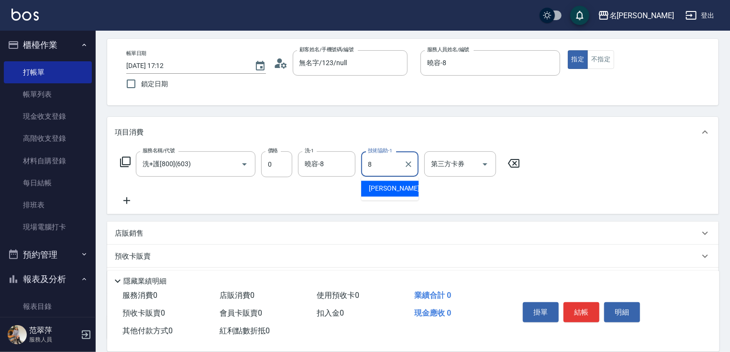
type input "曉容-8"
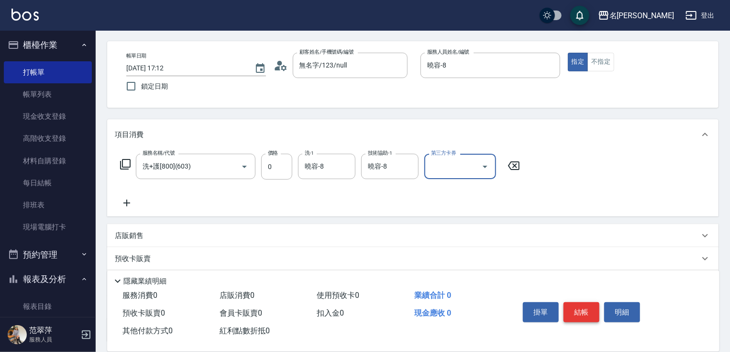
click at [585, 308] on button "結帳" at bounding box center [582, 312] width 36 height 20
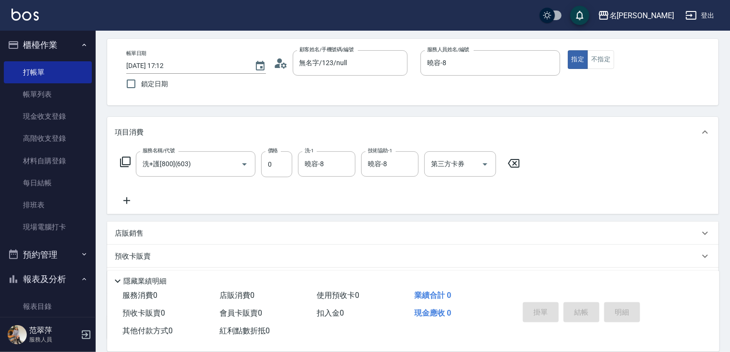
type input "[DATE] 17:13"
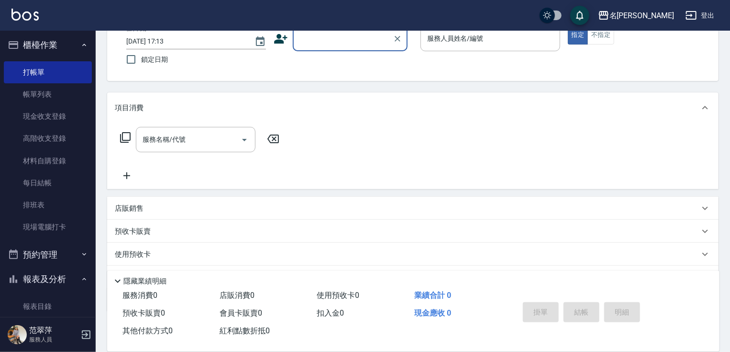
scroll to position [0, 0]
